Goal: Find specific page/section: Find specific page/section

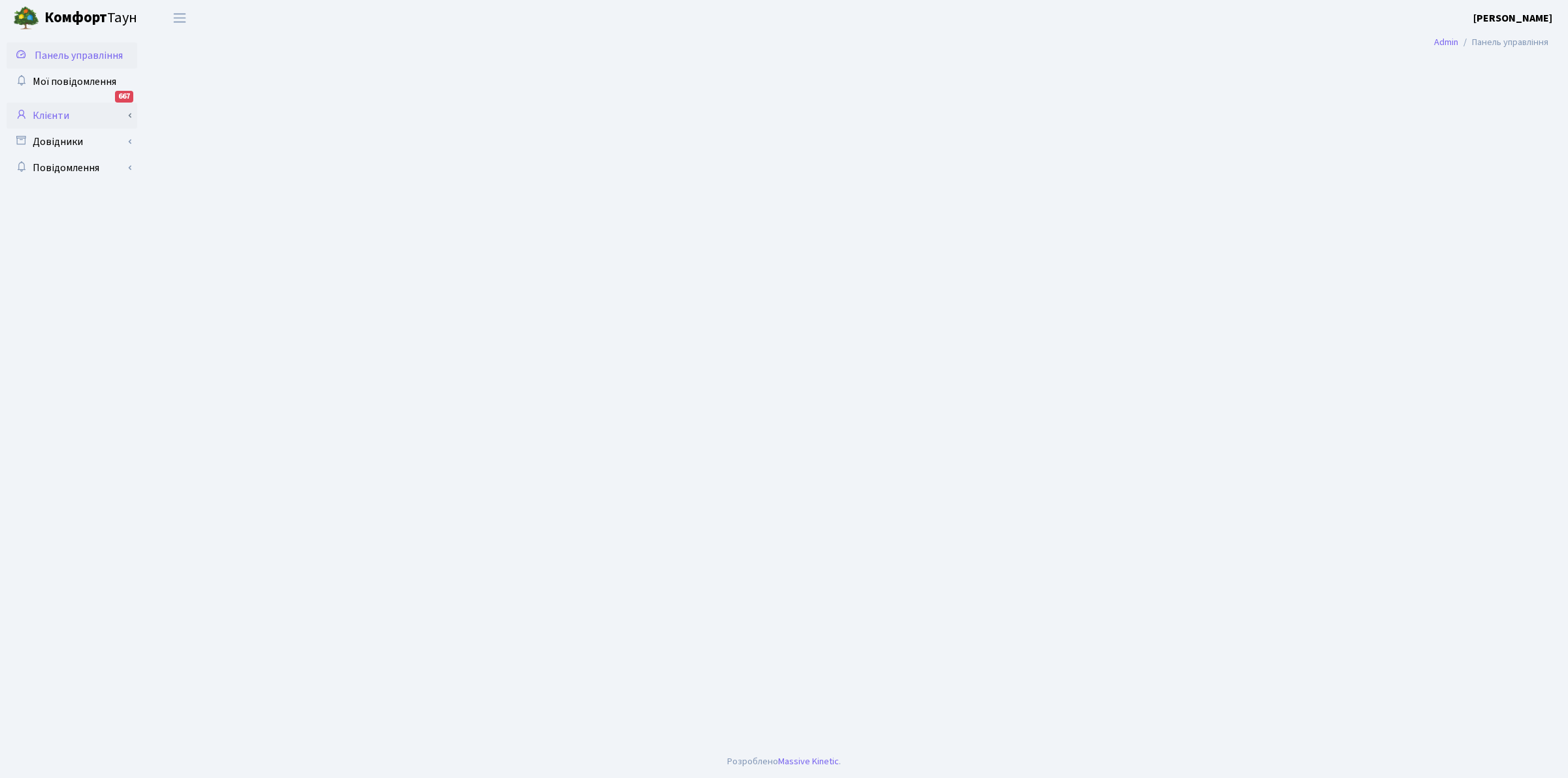
click at [53, 111] on link "Клієнти" at bounding box center [72, 115] width 131 height 26
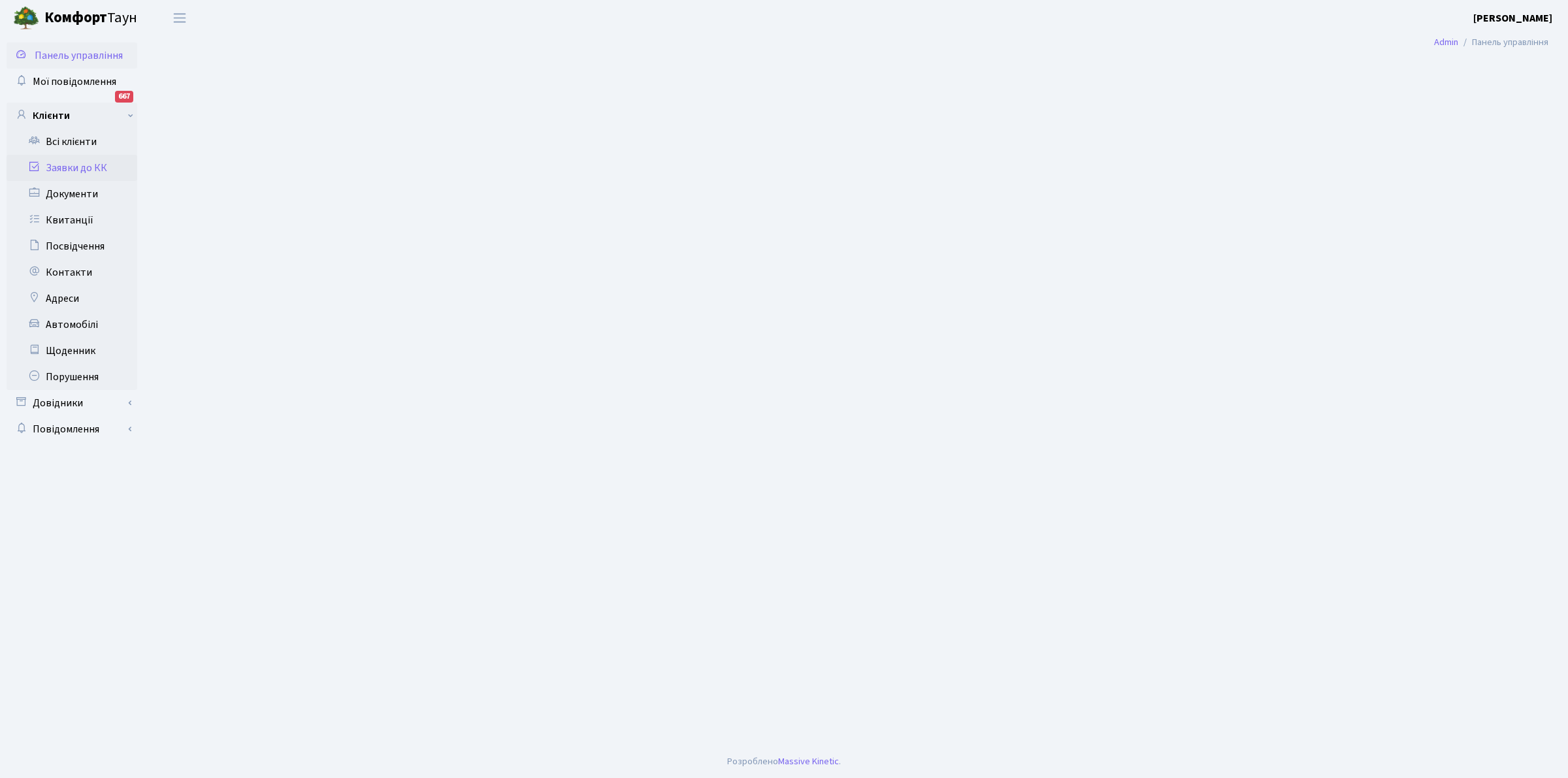
click at [63, 159] on link "Заявки до КК" at bounding box center [72, 168] width 131 height 26
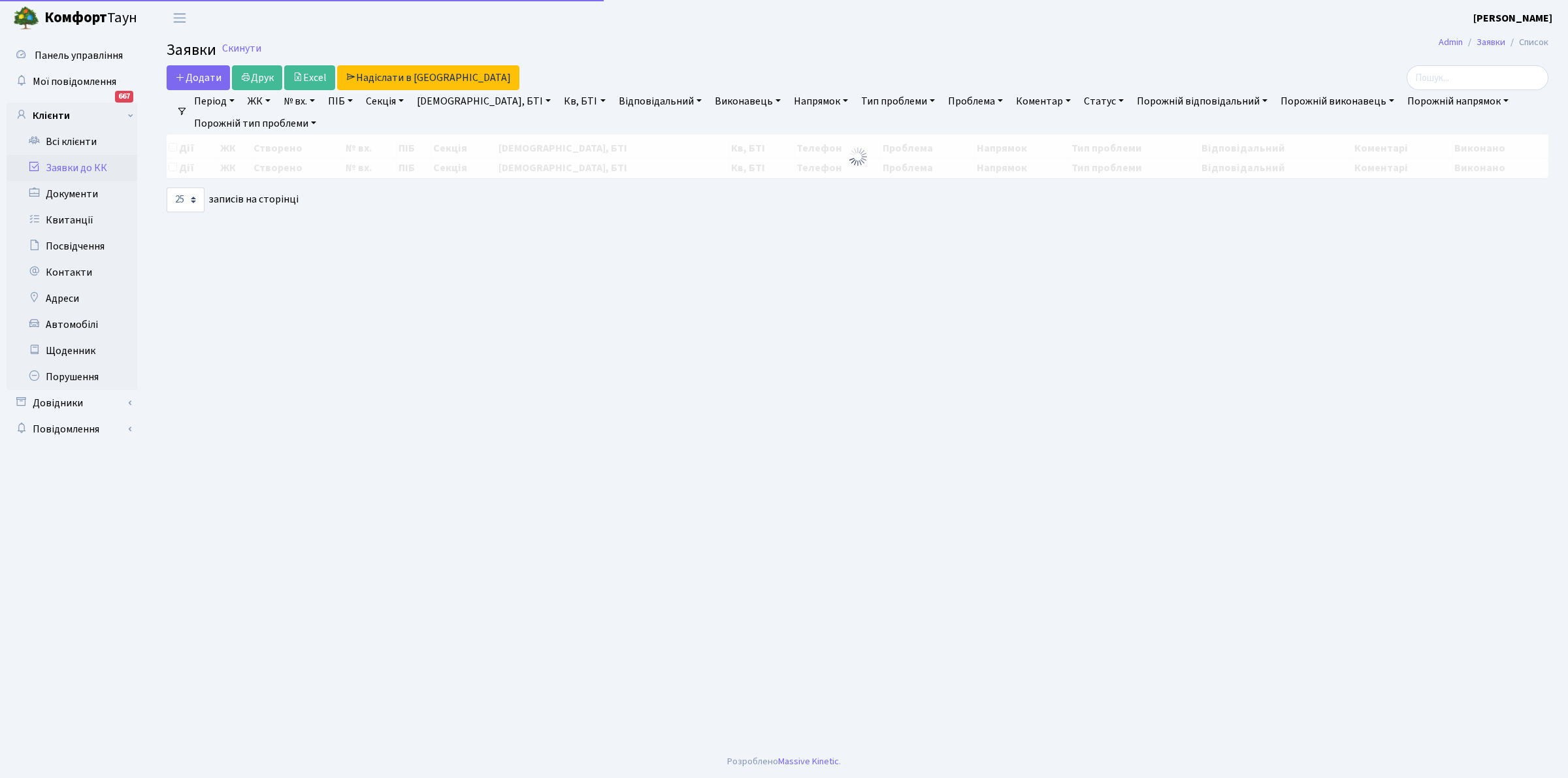
select select "25"
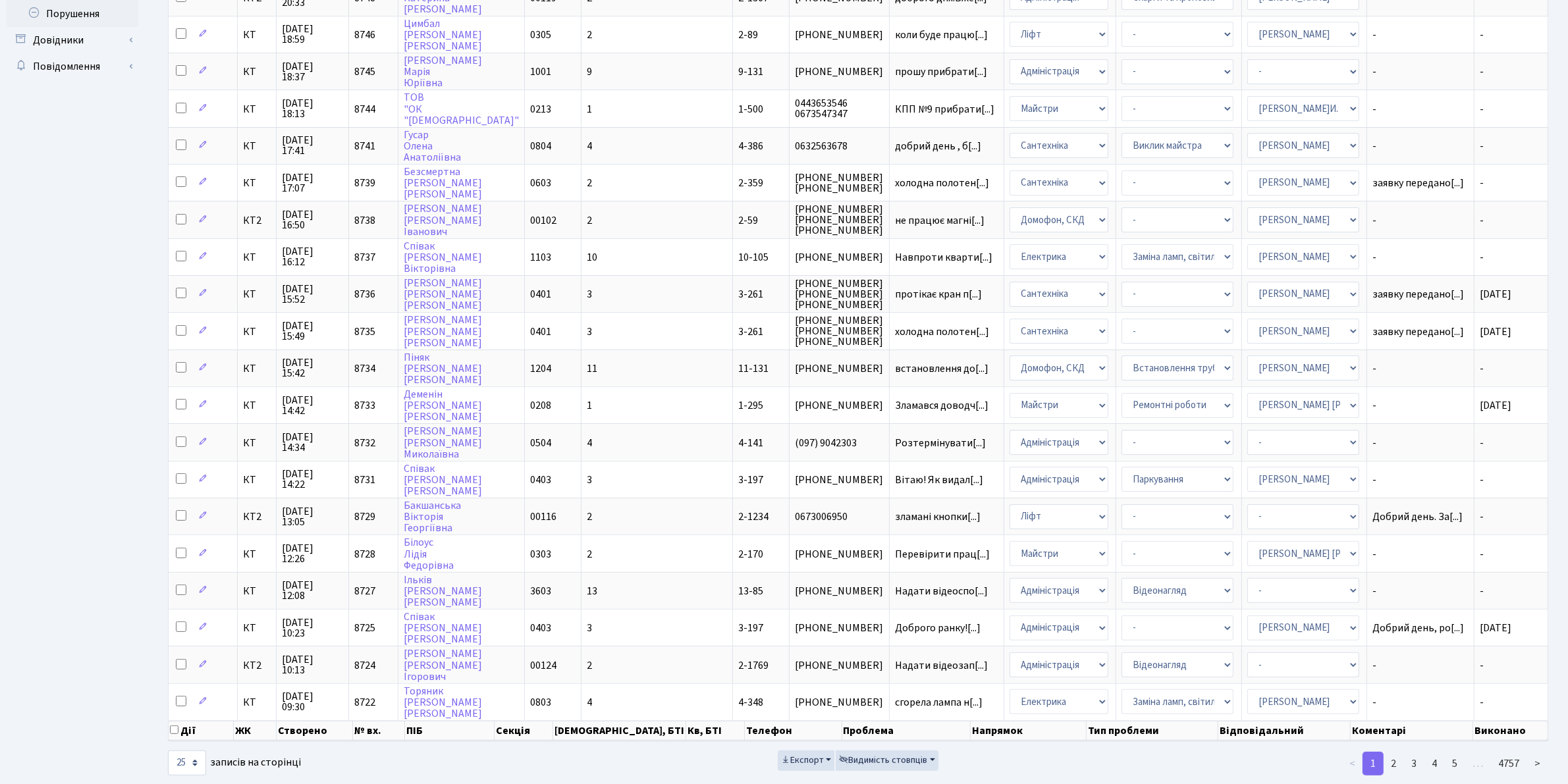
scroll to position [372, 0]
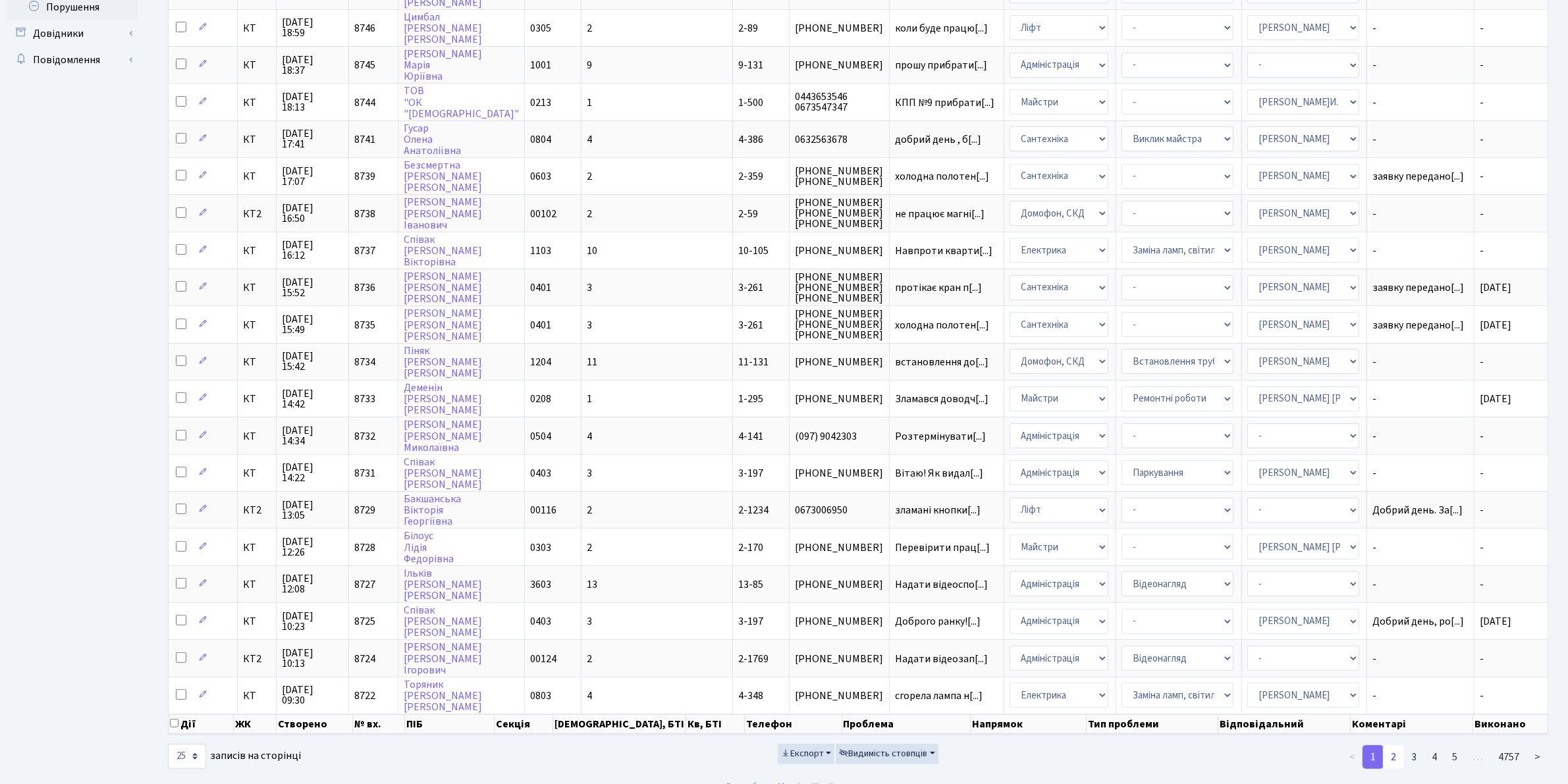
click at [1396, 745] on link "2" at bounding box center [1393, 756] width 21 height 24
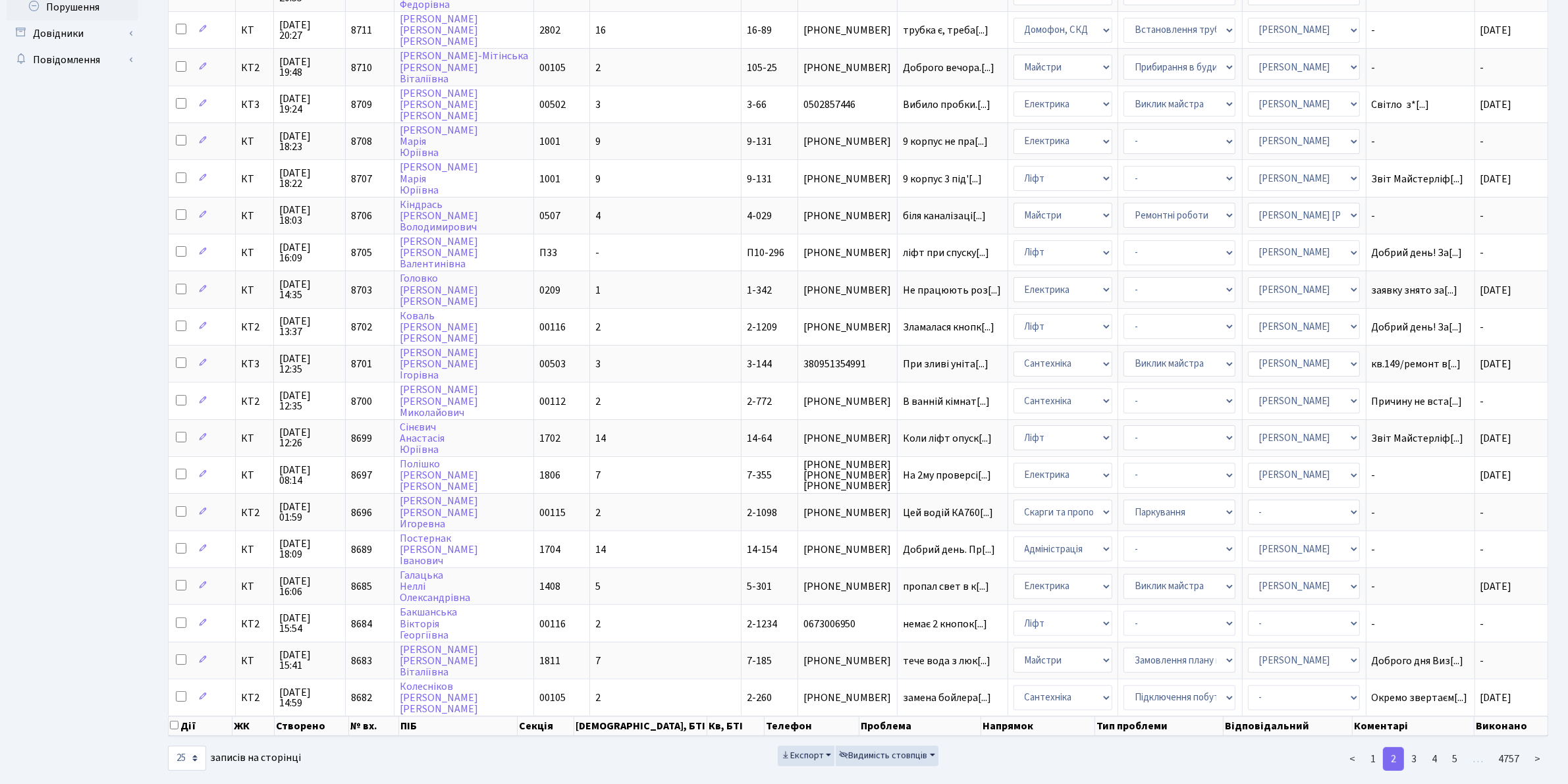
scroll to position [373, 0]
click at [1413, 746] on link "3" at bounding box center [1413, 758] width 21 height 24
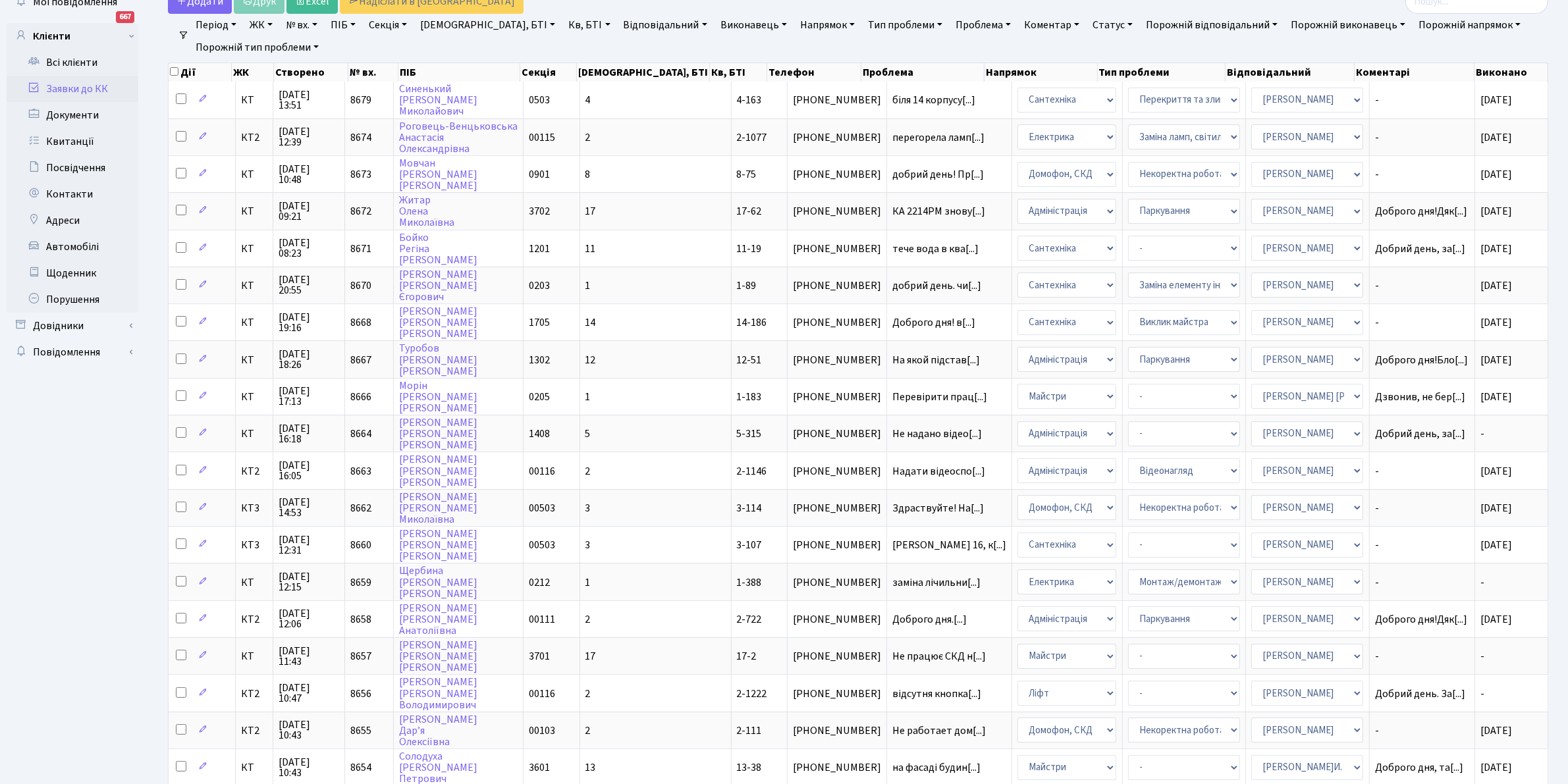
scroll to position [0, 0]
